Goal: Information Seeking & Learning: Understand process/instructions

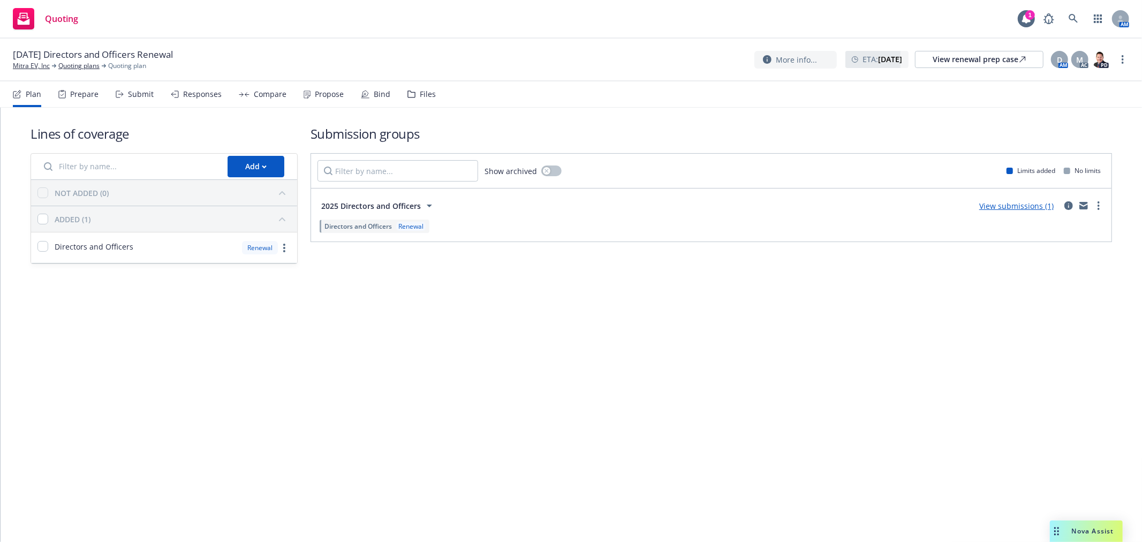
click at [310, 94] on div "Propose" at bounding box center [324, 94] width 40 height 26
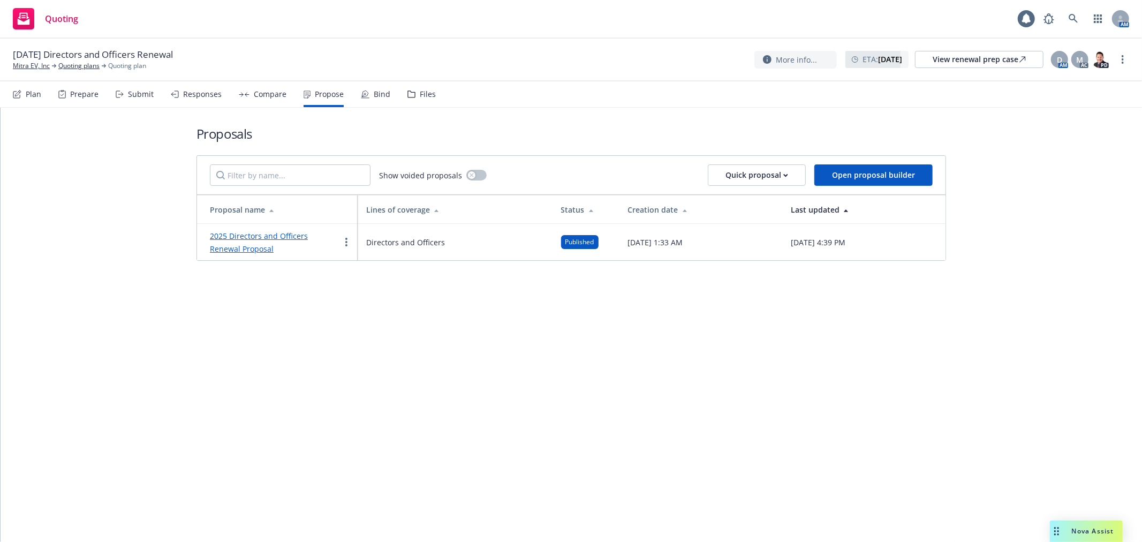
click at [268, 237] on link "2025 Directors and Officers Renewal Proposal" at bounding box center [259, 242] width 98 height 23
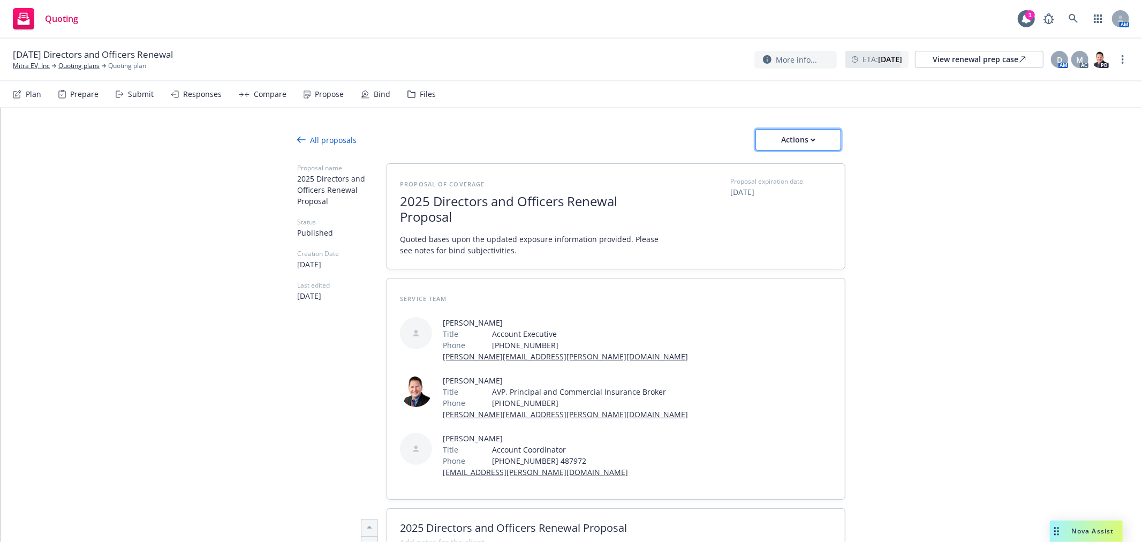
click at [803, 147] on div "Actions" at bounding box center [798, 140] width 50 height 20
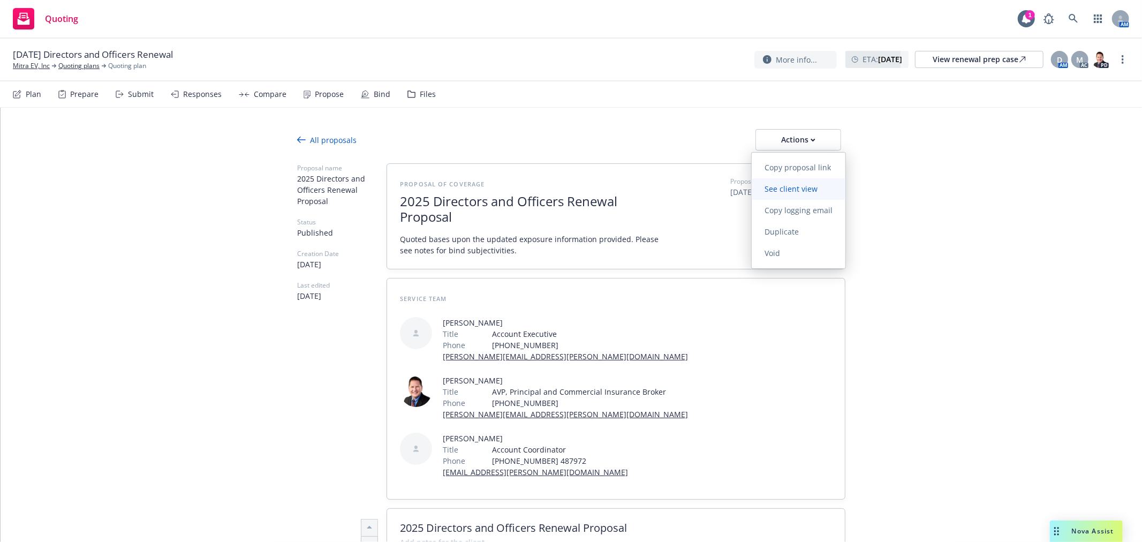
click at [794, 186] on span "See client view" at bounding box center [791, 189] width 79 height 10
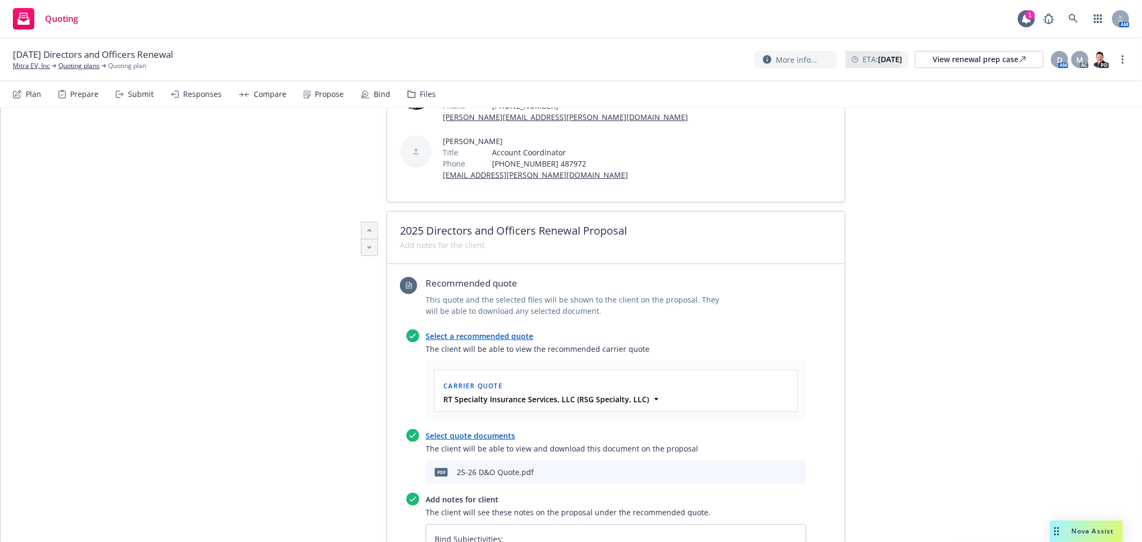
scroll to position [536, 0]
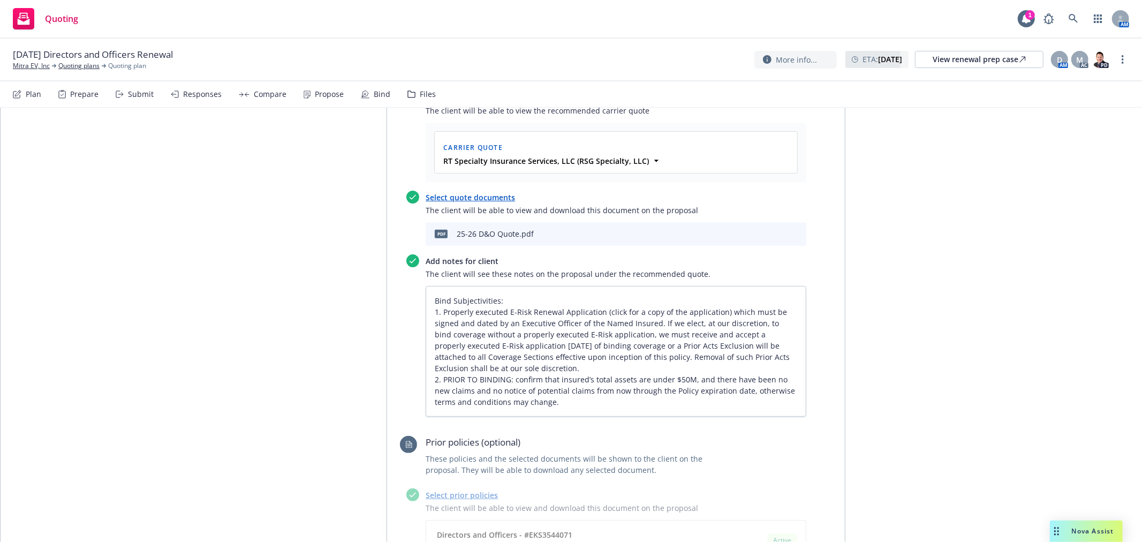
type textarea "x"
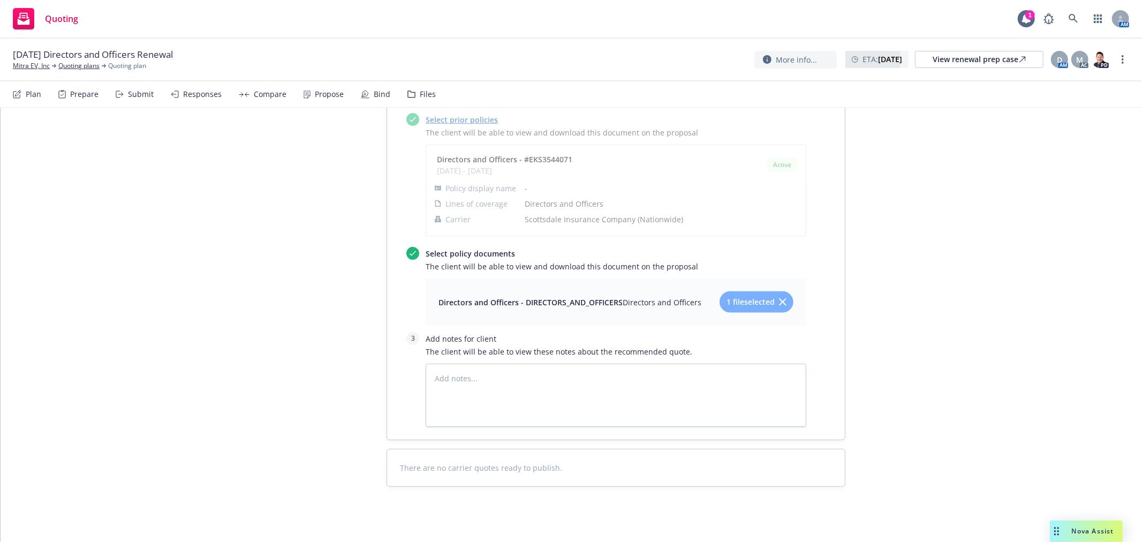
scroll to position [922, 0]
